Goal: Task Accomplishment & Management: Use online tool/utility

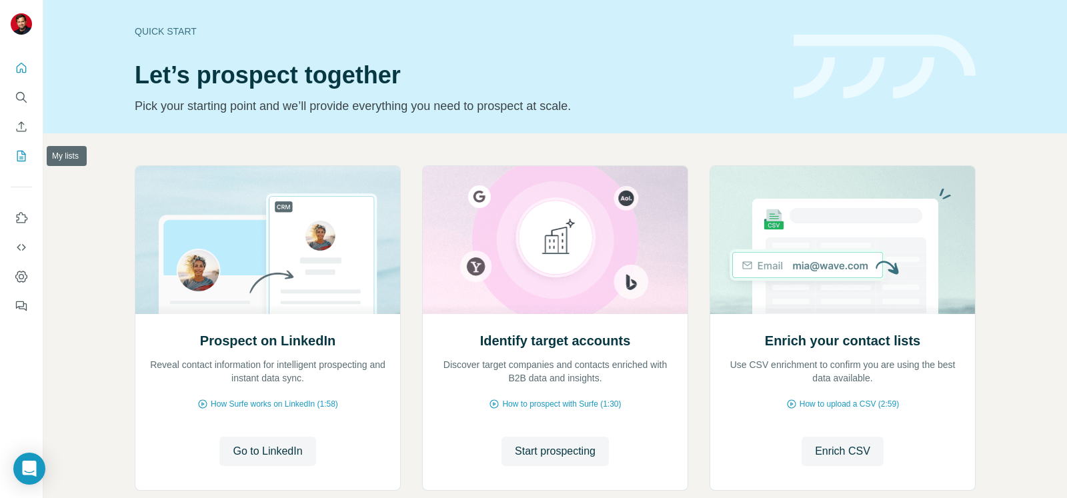
click at [21, 153] on icon "My lists" at bounding box center [22, 155] width 7 height 9
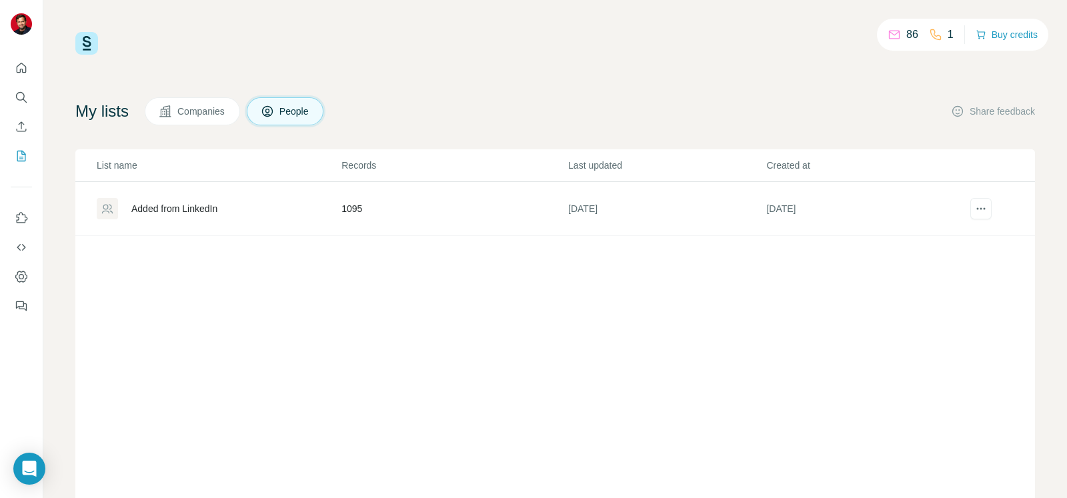
click at [152, 209] on div "Added from LinkedIn" at bounding box center [174, 208] width 86 height 13
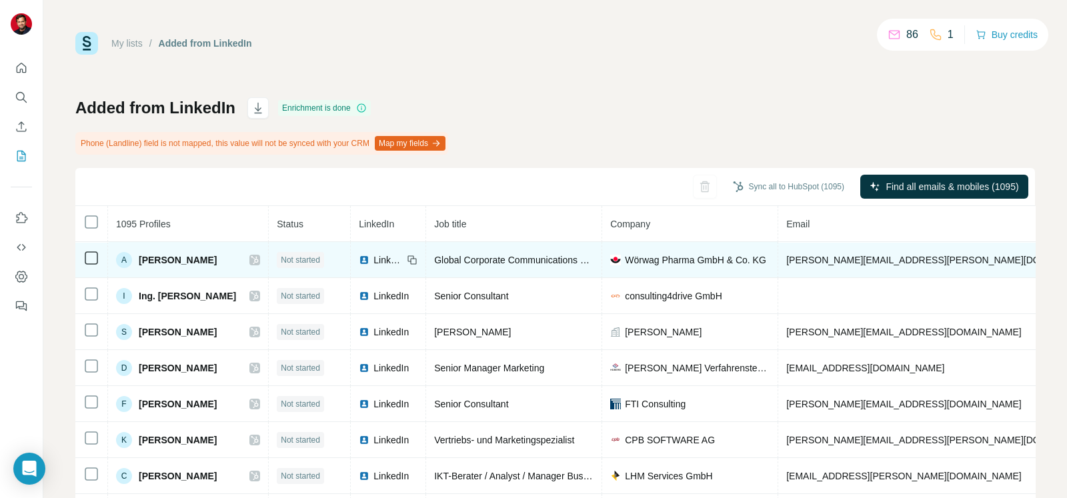
click at [320, 255] on span "Not started" at bounding box center [300, 260] width 39 height 12
click at [320, 260] on span "Not started" at bounding box center [300, 260] width 39 height 12
click at [259, 257] on icon at bounding box center [255, 260] width 8 height 11
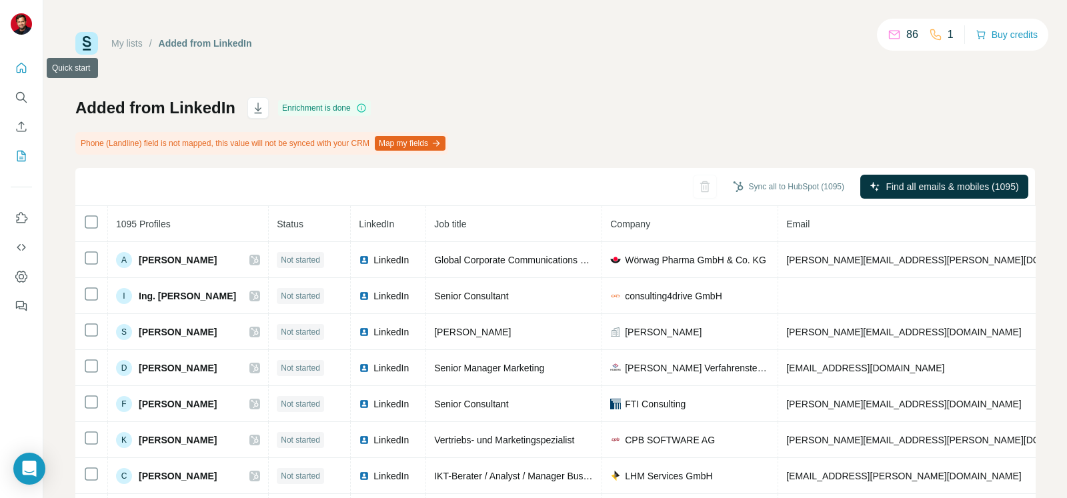
click at [23, 68] on icon "Quick start" at bounding box center [21, 67] width 13 height 13
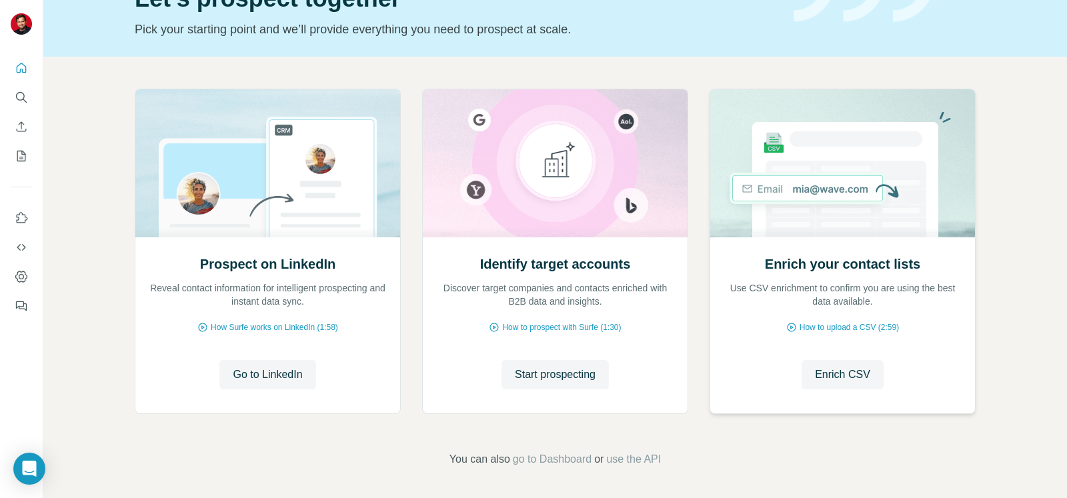
scroll to position [66, 0]
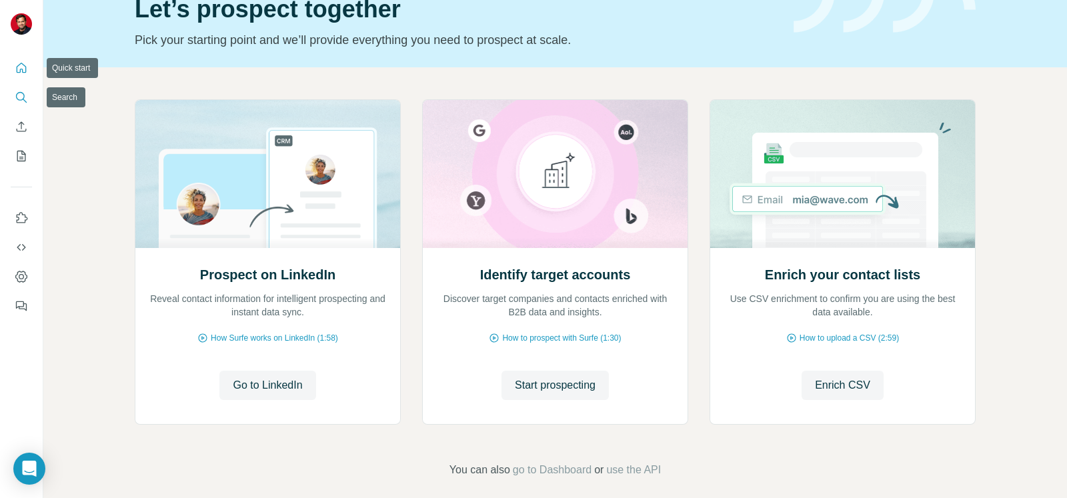
click at [20, 99] on icon "Search" at bounding box center [21, 97] width 13 height 13
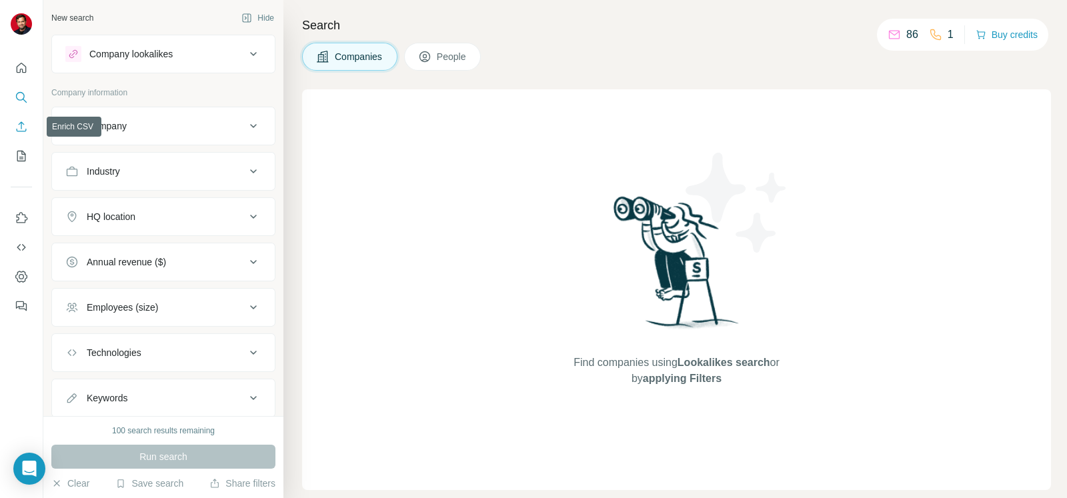
click at [19, 129] on icon "Enrich CSV" at bounding box center [21, 126] width 13 height 13
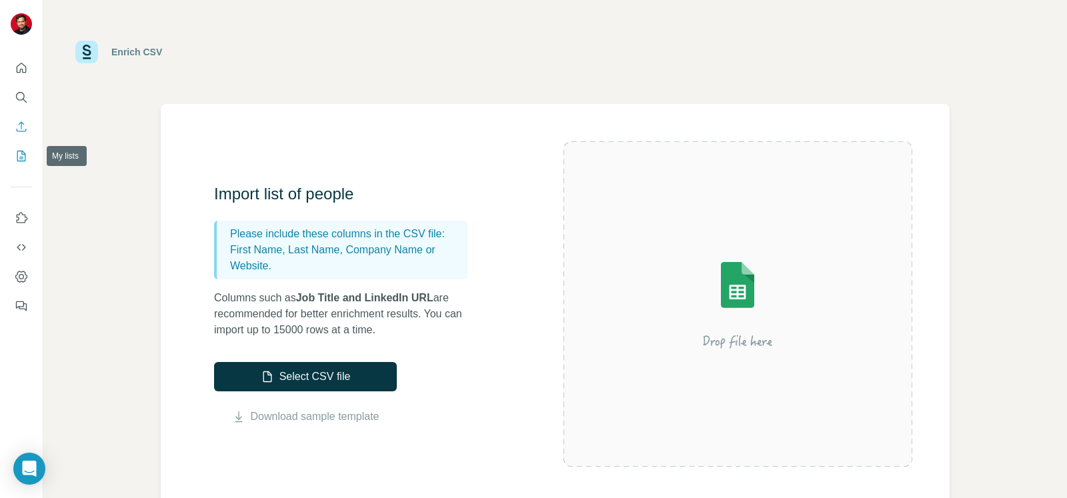
click at [22, 157] on icon "My lists" at bounding box center [22, 155] width 7 height 9
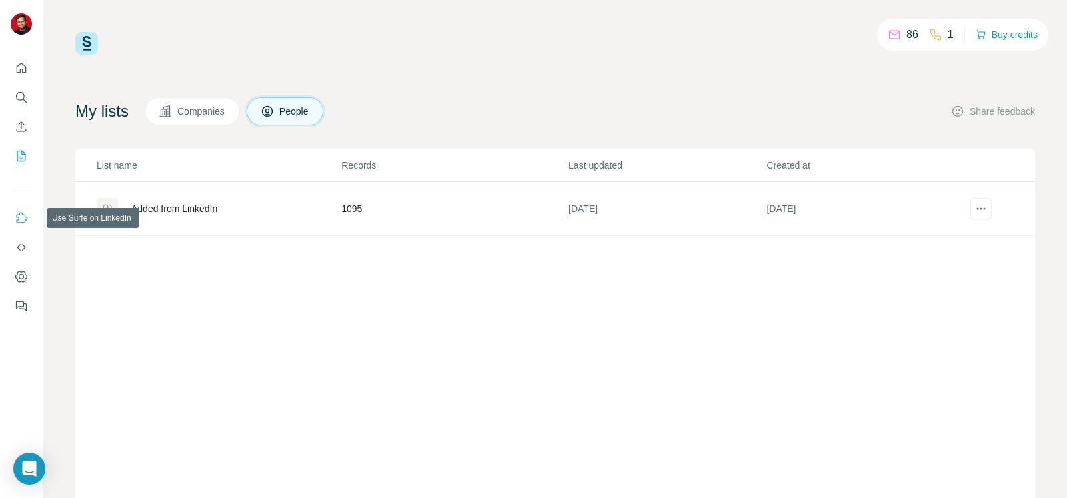
click at [20, 218] on icon "Use Surfe on LinkedIn" at bounding box center [21, 217] width 13 height 13
